Goal: Task Accomplishment & Management: Manage account settings

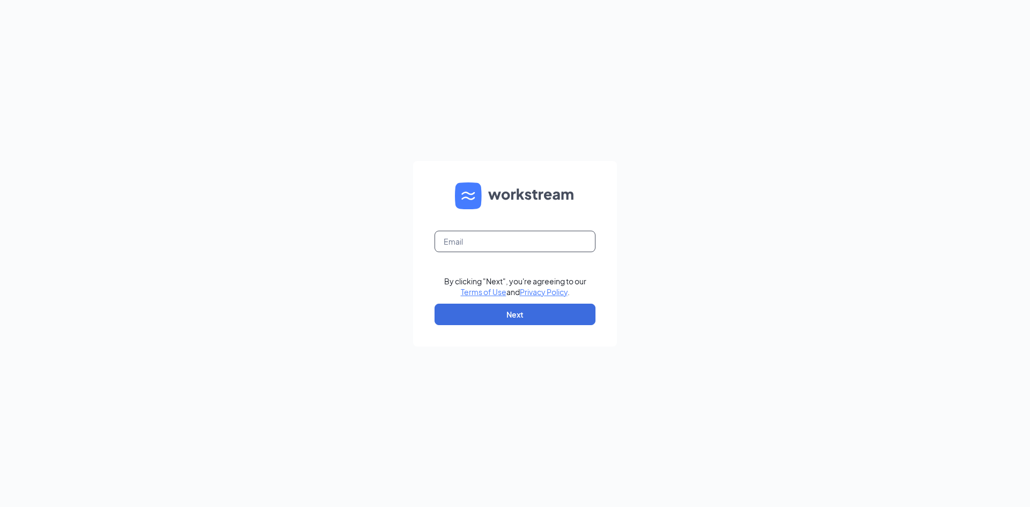
click at [492, 237] on input "text" at bounding box center [515, 241] width 161 height 21
type input "pc364634@dunkin.bapanetwork.com"
click at [523, 316] on button "Next" at bounding box center [515, 314] width 161 height 21
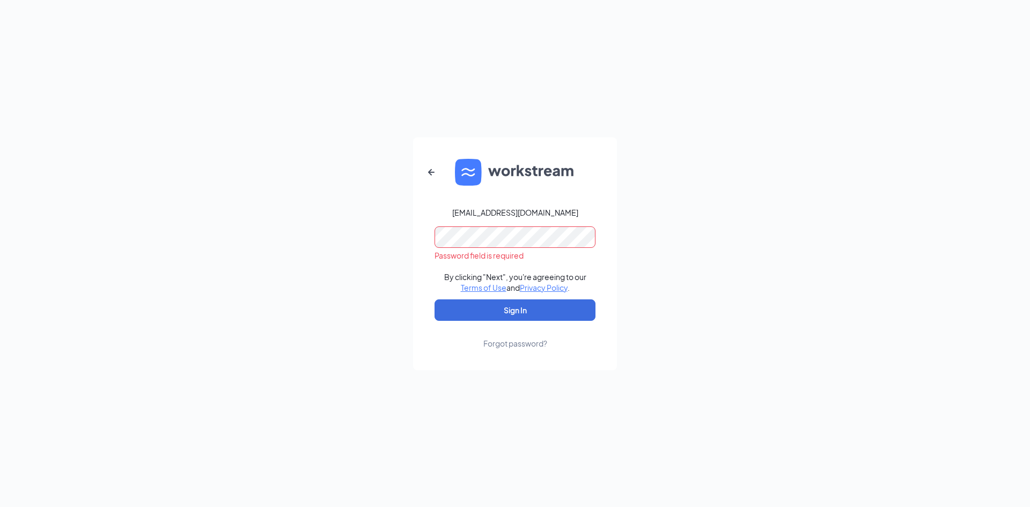
click at [439, 257] on form "pc364634@dunkin.bapanetwork.com Password field is required By clicking "Next", …" at bounding box center [515, 253] width 204 height 233
click at [435, 299] on button "Sign In" at bounding box center [515, 309] width 161 height 21
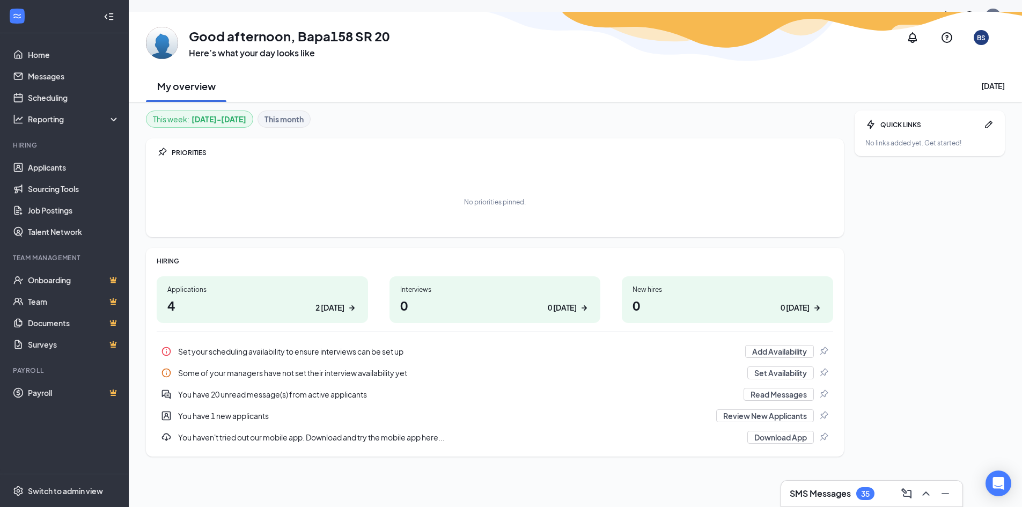
scroll to position [33, 0]
